Goal: Navigation & Orientation: Go to known website

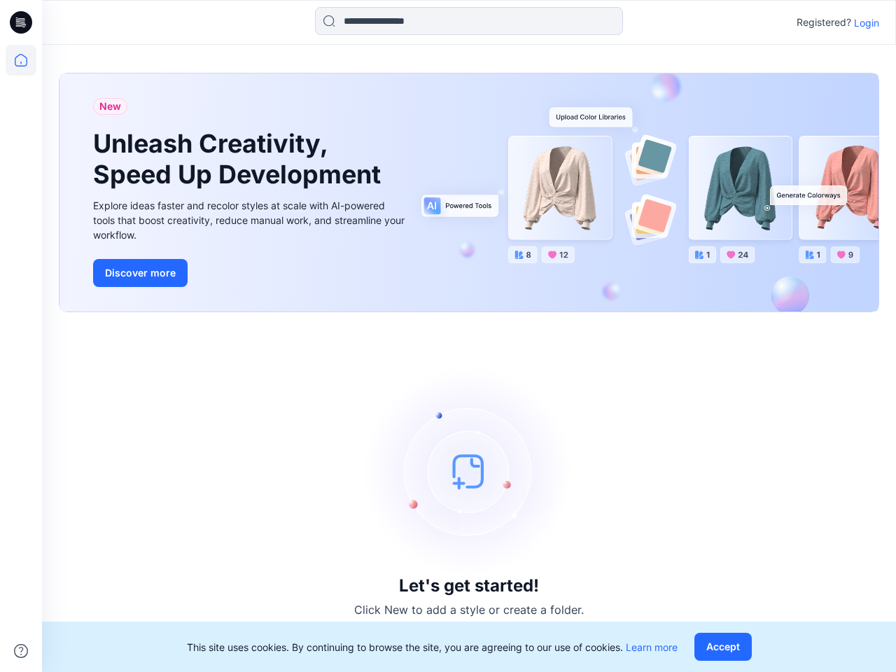
click at [448, 336] on div "Let's get started! Click New to add a style or create a folder." at bounding box center [469, 492] width 821 height 326
click at [22, 22] on icon at bounding box center [23, 22] width 6 height 1
click at [21, 60] on icon at bounding box center [21, 60] width 31 height 31
click at [21, 651] on icon at bounding box center [21, 651] width 14 height 14
click at [469, 21] on input at bounding box center [469, 21] width 308 height 28
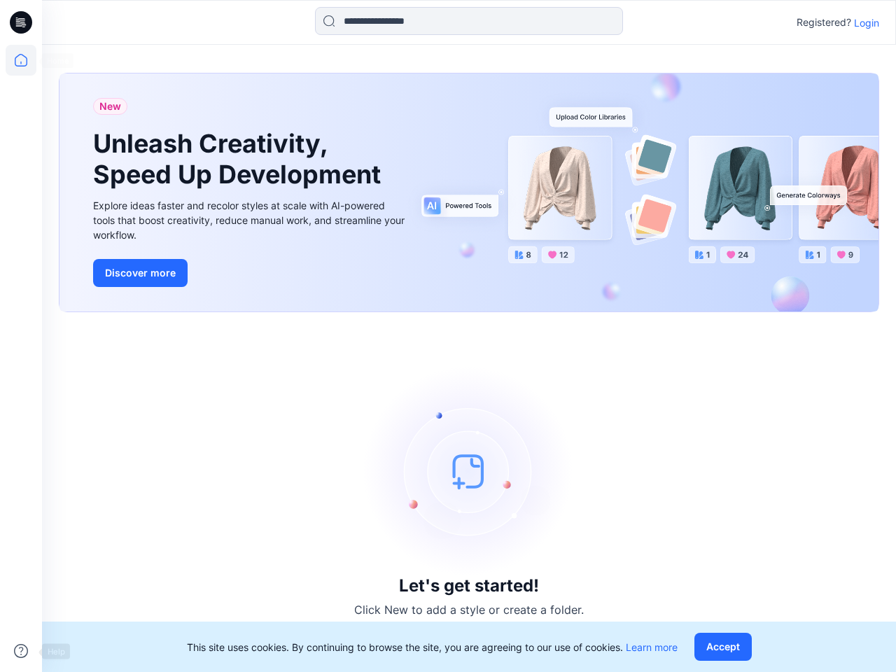
click at [867, 22] on p "Login" at bounding box center [866, 22] width 25 height 15
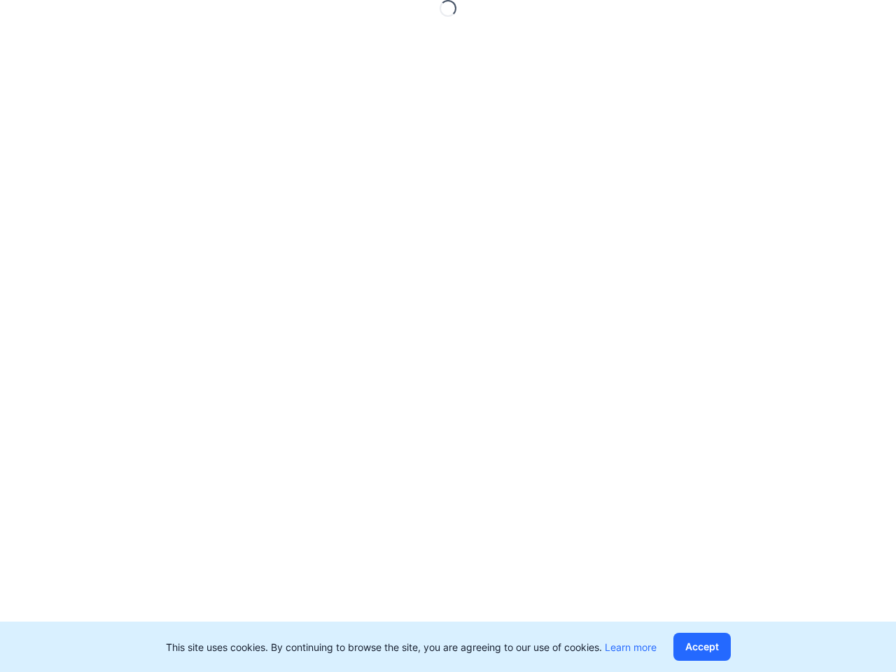
click at [726, 647] on button "Accept" at bounding box center [702, 647] width 57 height 28
